Goal: Information Seeking & Learning: Learn about a topic

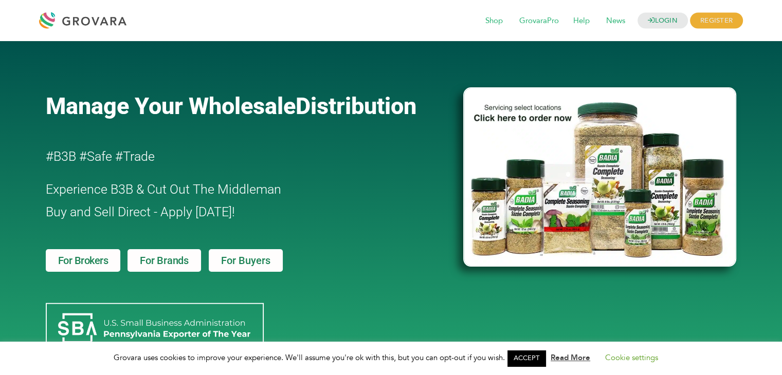
click at [243, 258] on span "For Buyers" at bounding box center [245, 261] width 49 height 10
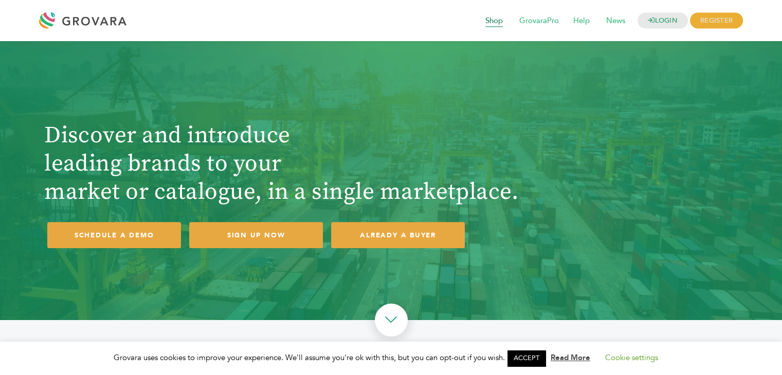
click at [495, 22] on span "Shop" at bounding box center [494, 21] width 32 height 20
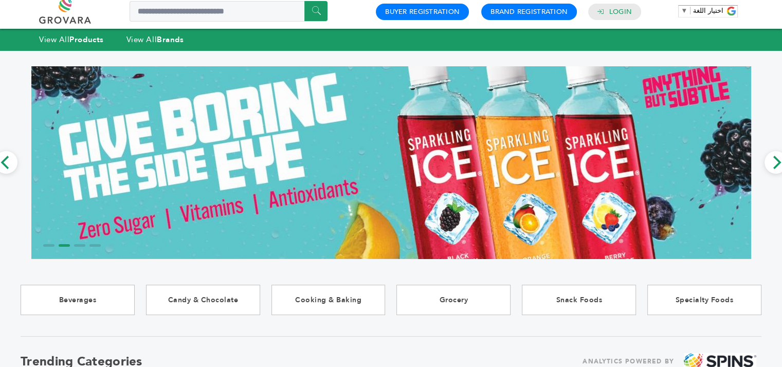
scroll to position [51, 0]
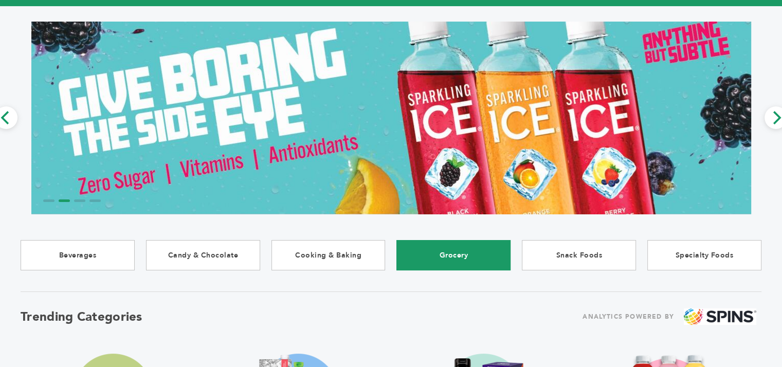
click at [466, 255] on link "Grocery" at bounding box center [453, 255] width 114 height 30
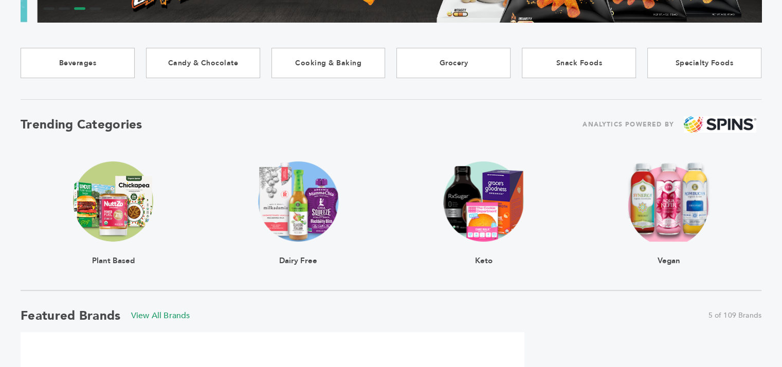
scroll to position [257, 0]
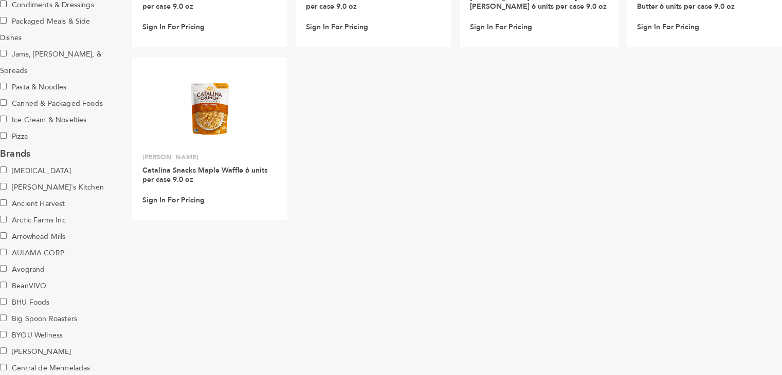
scroll to position [257, 0]
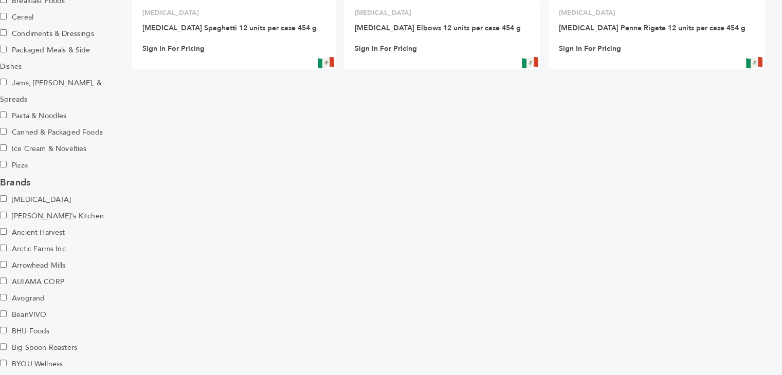
scroll to position [257, 0]
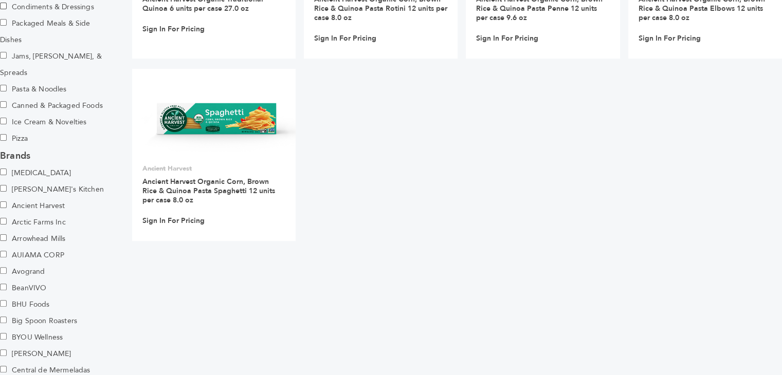
scroll to position [257, 0]
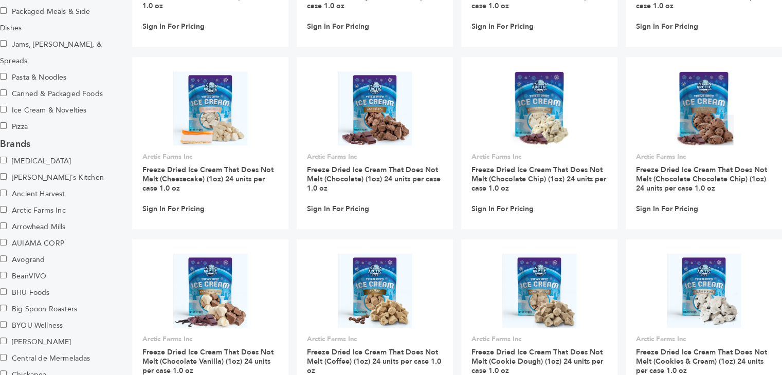
scroll to position [257, 0]
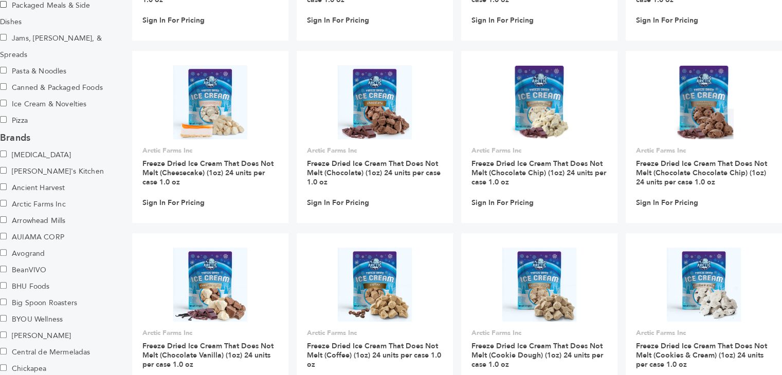
click at [17, 246] on label "Avogrand" at bounding box center [36, 254] width 72 height 16
click at [5, 262] on label "BeanVIVO" at bounding box center [36, 270] width 72 height 16
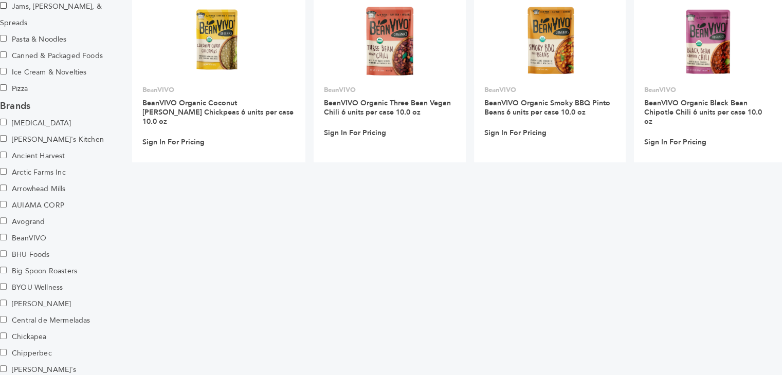
scroll to position [308, 0]
click at [2, 198] on label "AUIAMA CORP" at bounding box center [36, 206] width 72 height 16
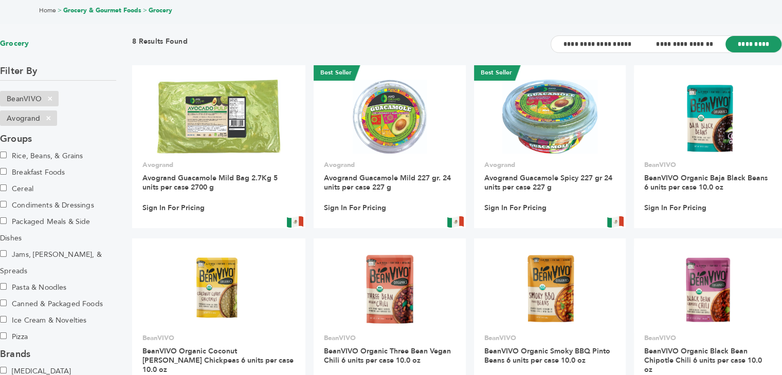
scroll to position [0, 0]
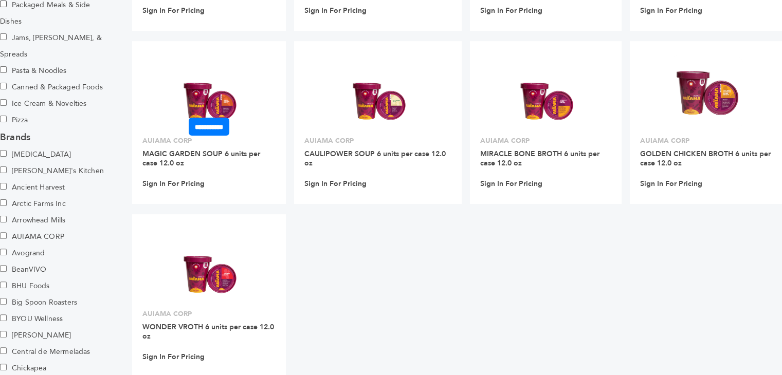
scroll to position [309, 0]
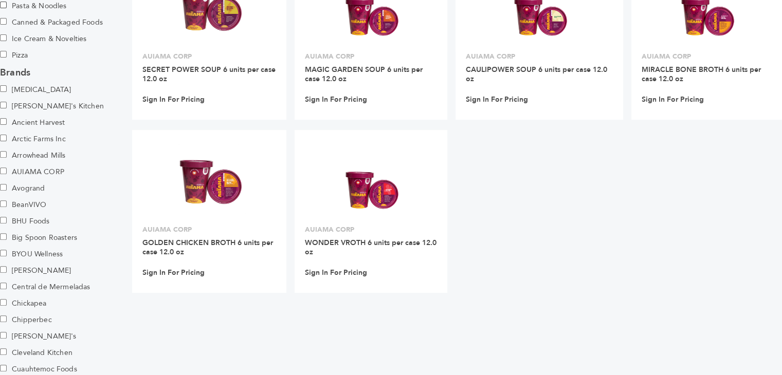
scroll to position [360, 0]
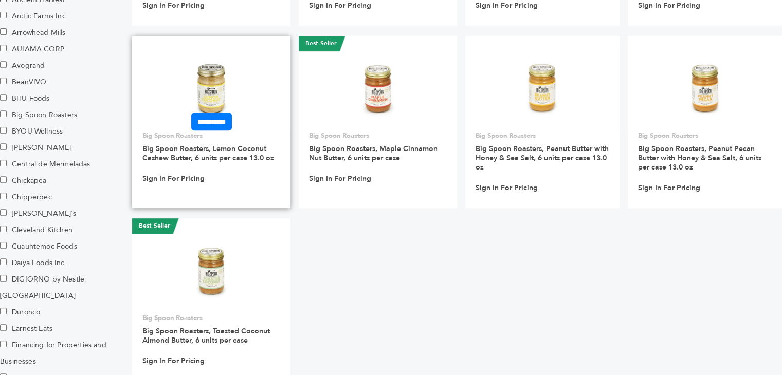
scroll to position [463, 0]
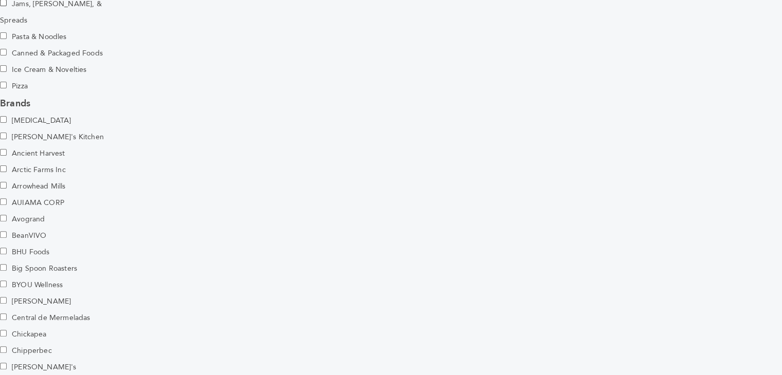
scroll to position [309, 0]
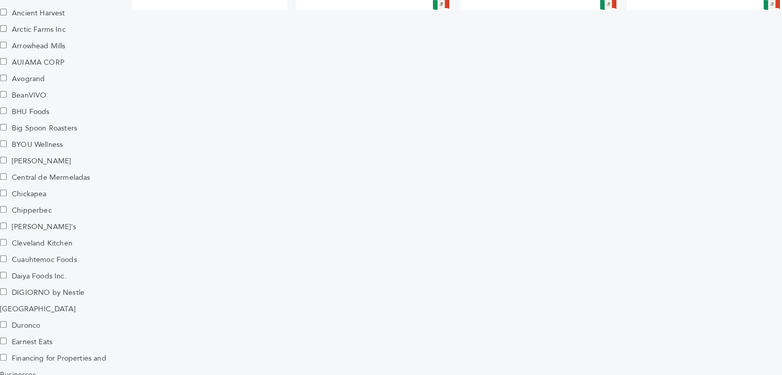
scroll to position [463, 0]
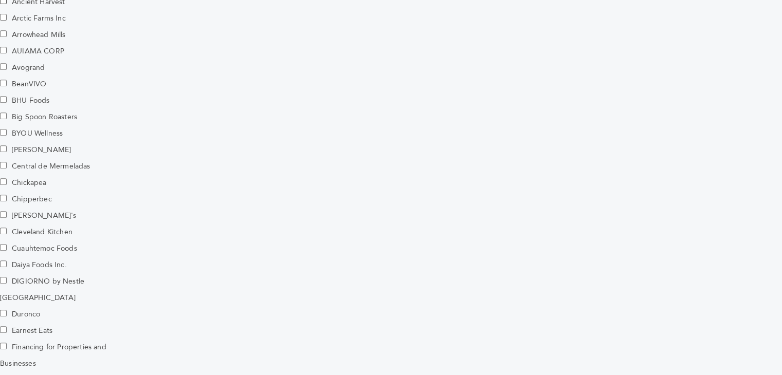
click at [1, 142] on label "[PERSON_NAME]" at bounding box center [36, 150] width 72 height 16
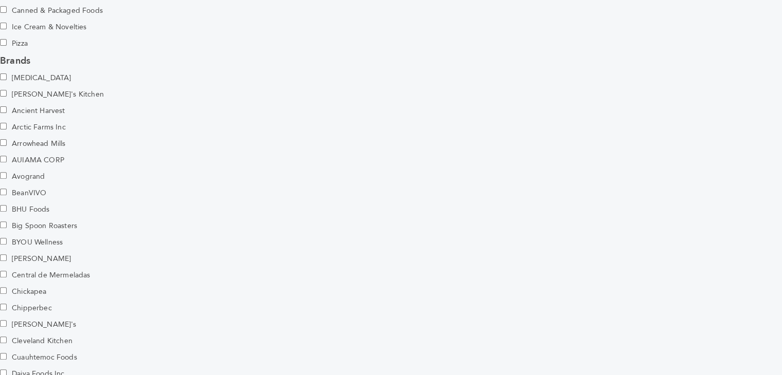
scroll to position [360, 0]
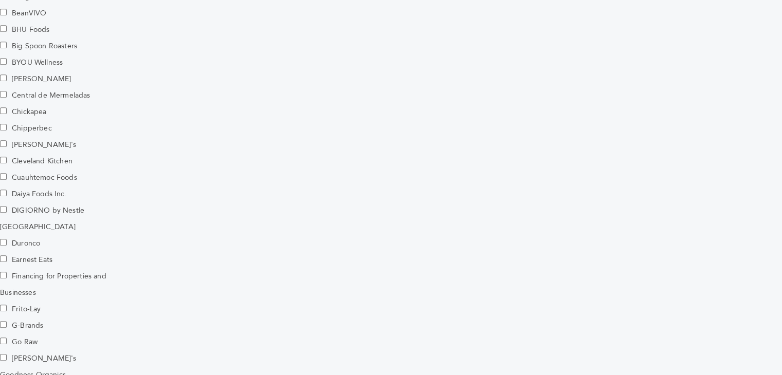
scroll to position [463, 0]
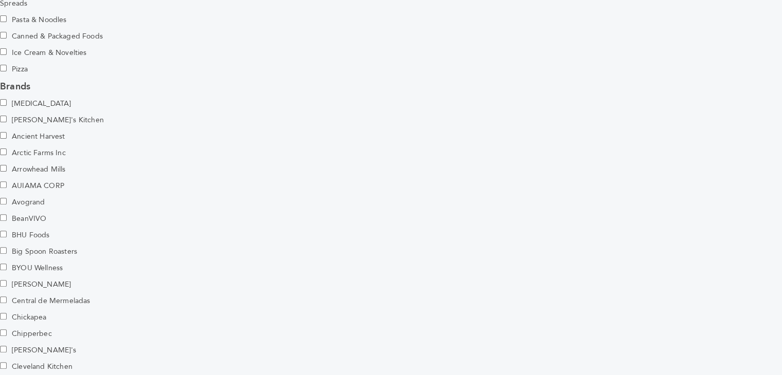
scroll to position [360, 0]
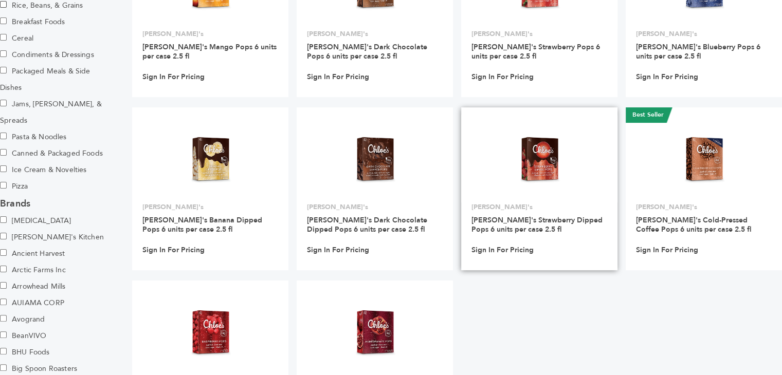
scroll to position [206, 0]
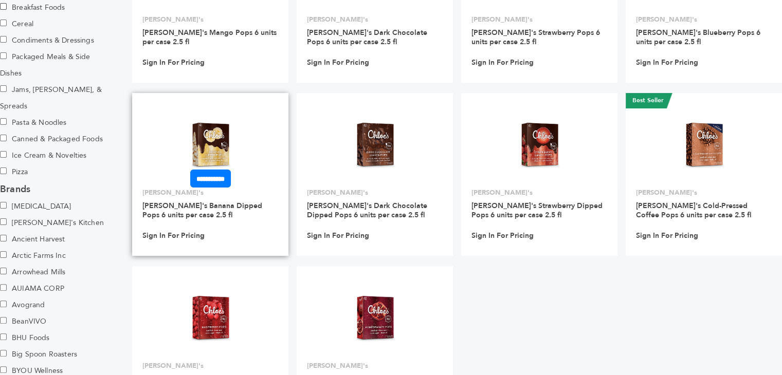
click at [203, 150] on img at bounding box center [211, 144] width 58 height 74
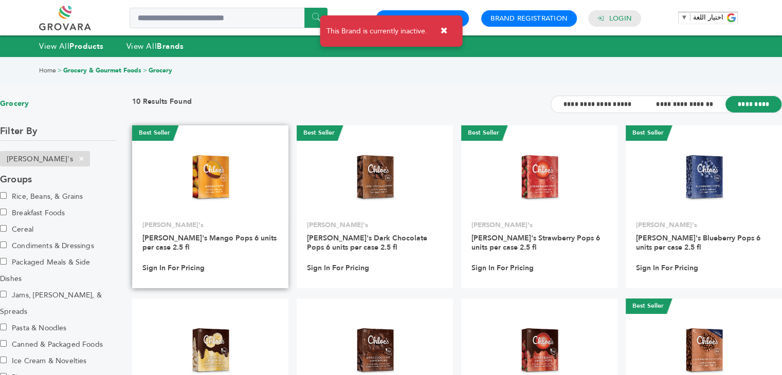
click at [228, 190] on img at bounding box center [211, 177] width 58 height 74
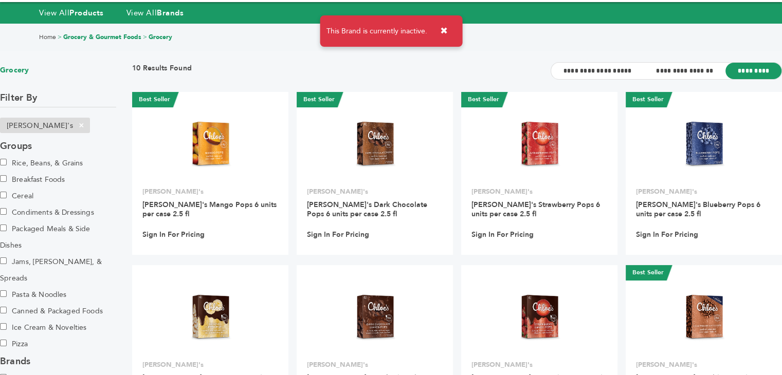
scroll to position [51, 0]
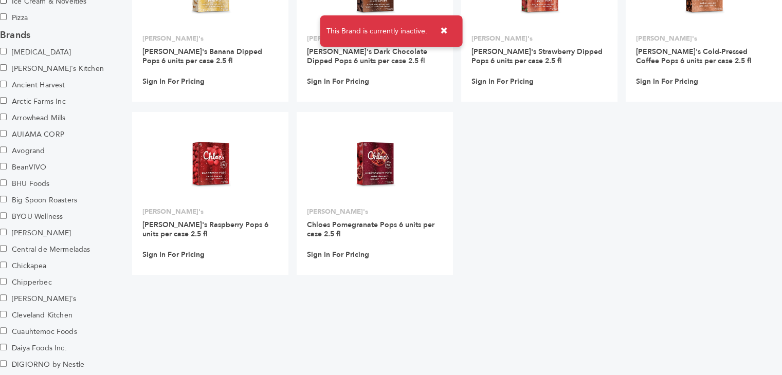
scroll to position [514, 0]
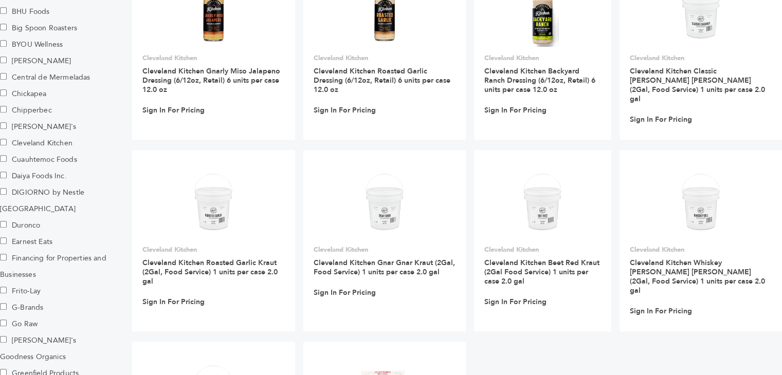
scroll to position [514, 0]
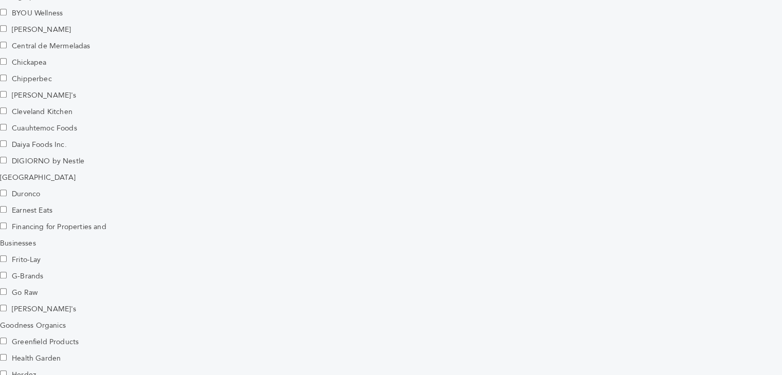
scroll to position [566, 0]
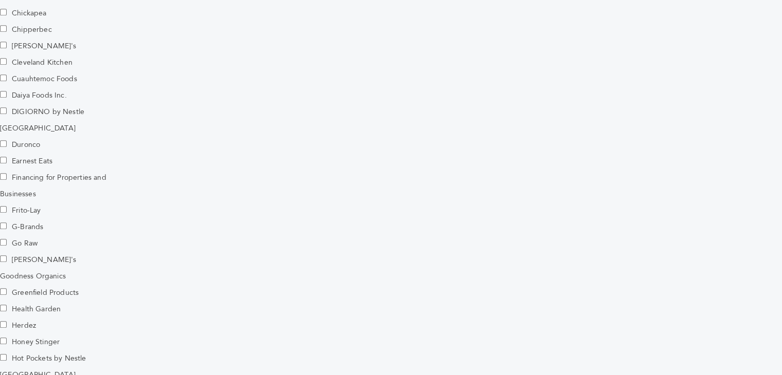
scroll to position [617, 0]
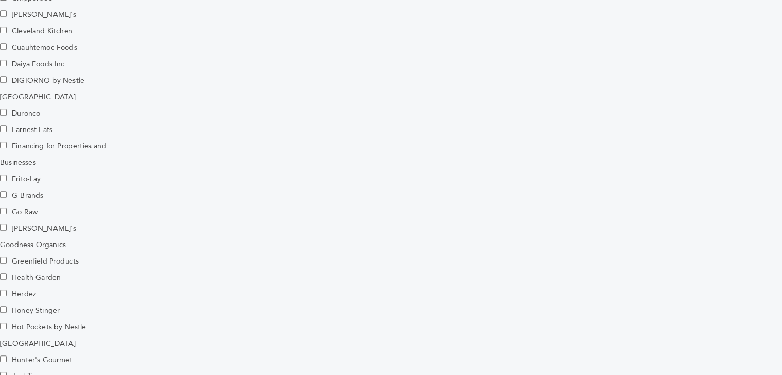
scroll to position [720, 0]
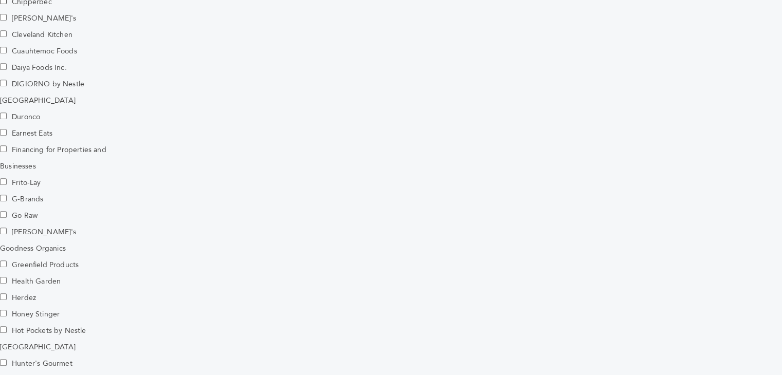
scroll to position [720, 0]
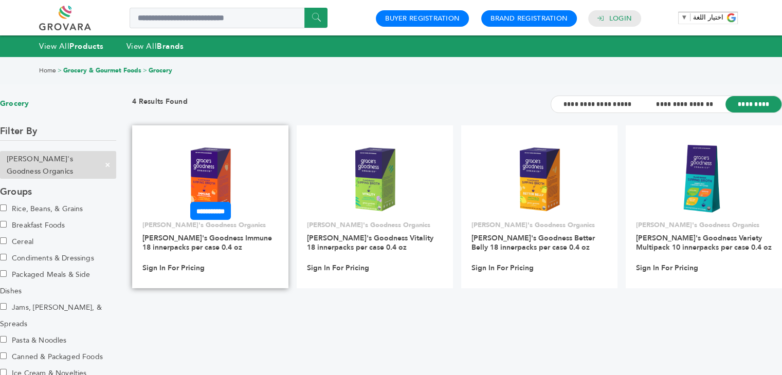
click at [208, 170] on img at bounding box center [210, 177] width 69 height 74
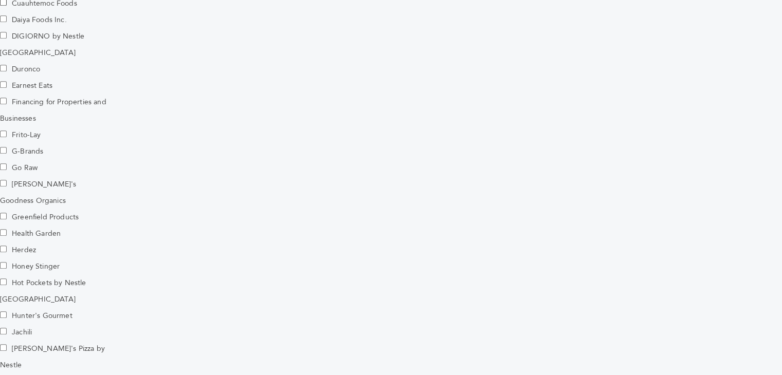
scroll to position [720, 0]
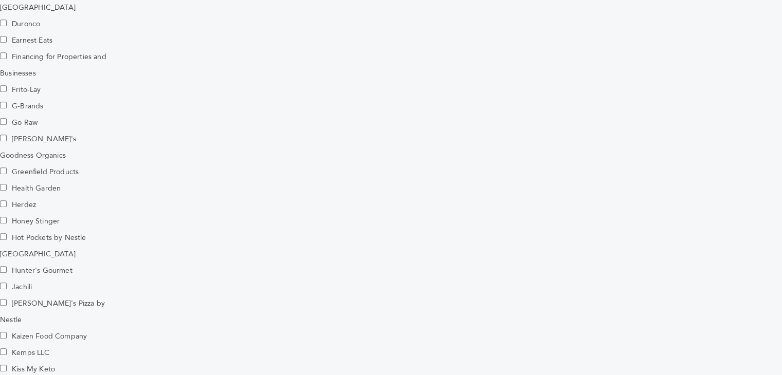
scroll to position [771, 0]
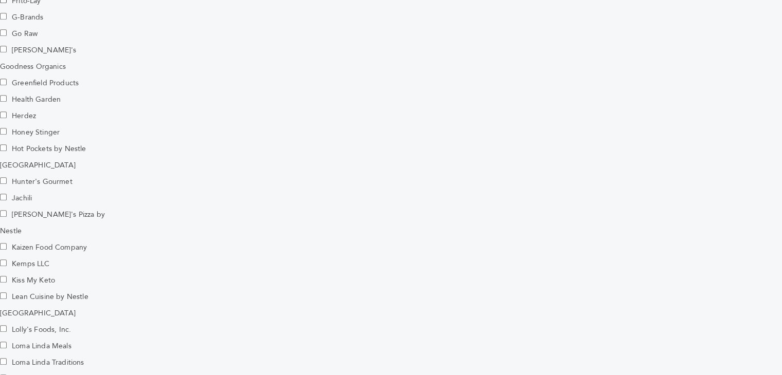
click at [4, 108] on label "Herdez" at bounding box center [36, 116] width 72 height 16
